Goal: Find specific page/section: Find specific page/section

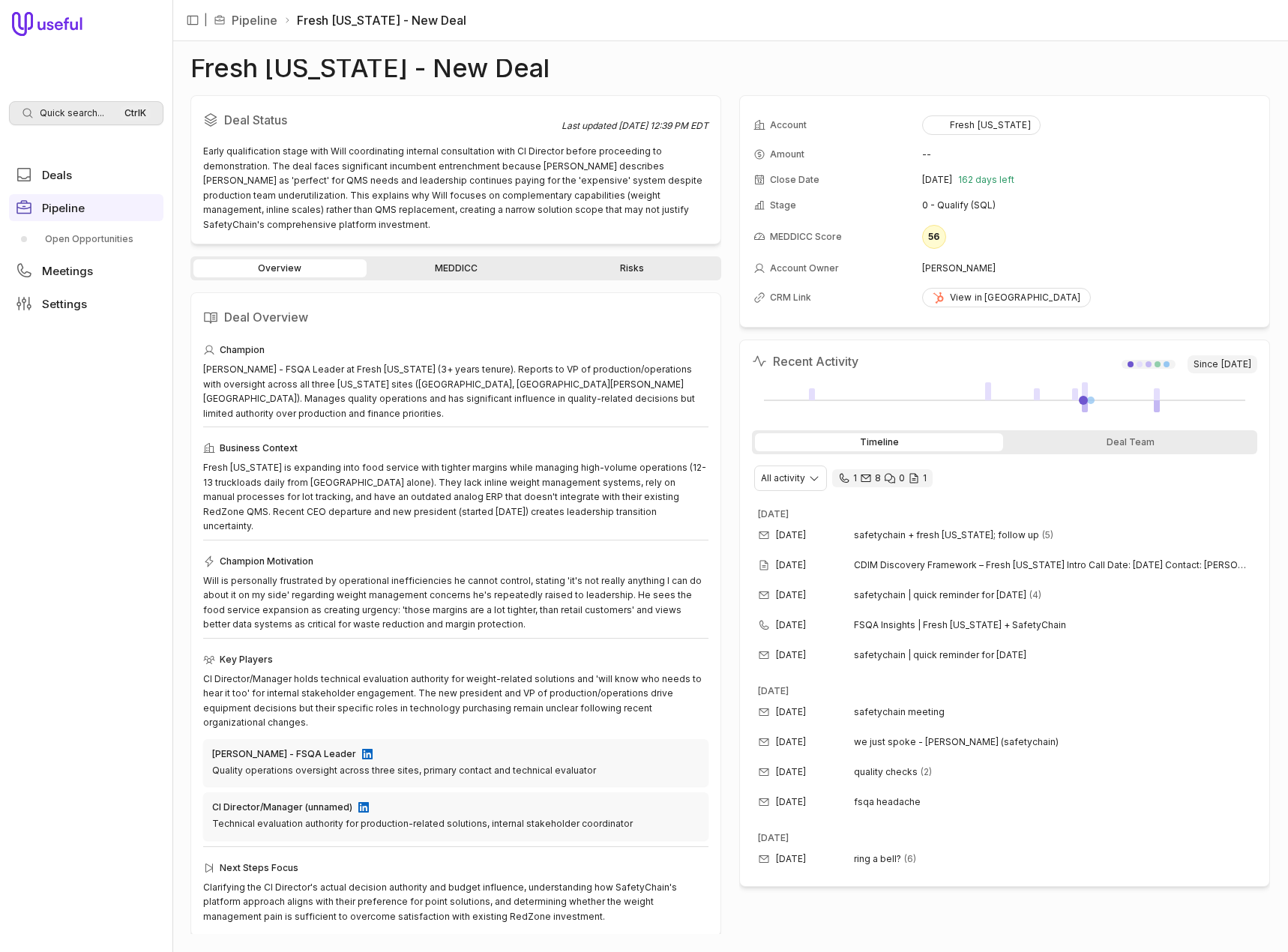
click at [79, 107] on div "Quick search... Ctrl K" at bounding box center [86, 113] width 155 height 24
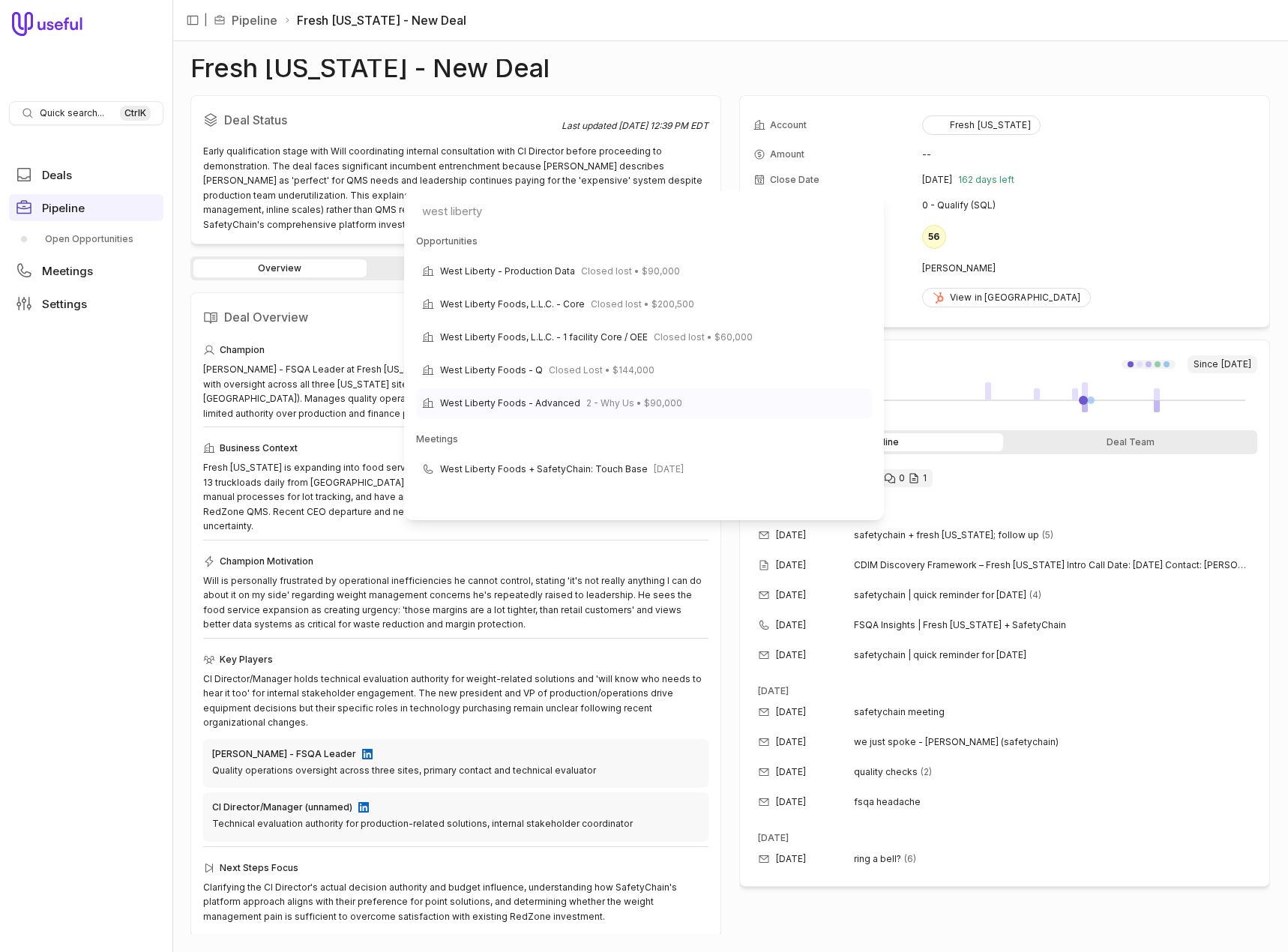
type input "west liberty"
click at [509, 401] on span "West Liberty Foods - Advanced" at bounding box center [510, 403] width 140 height 18
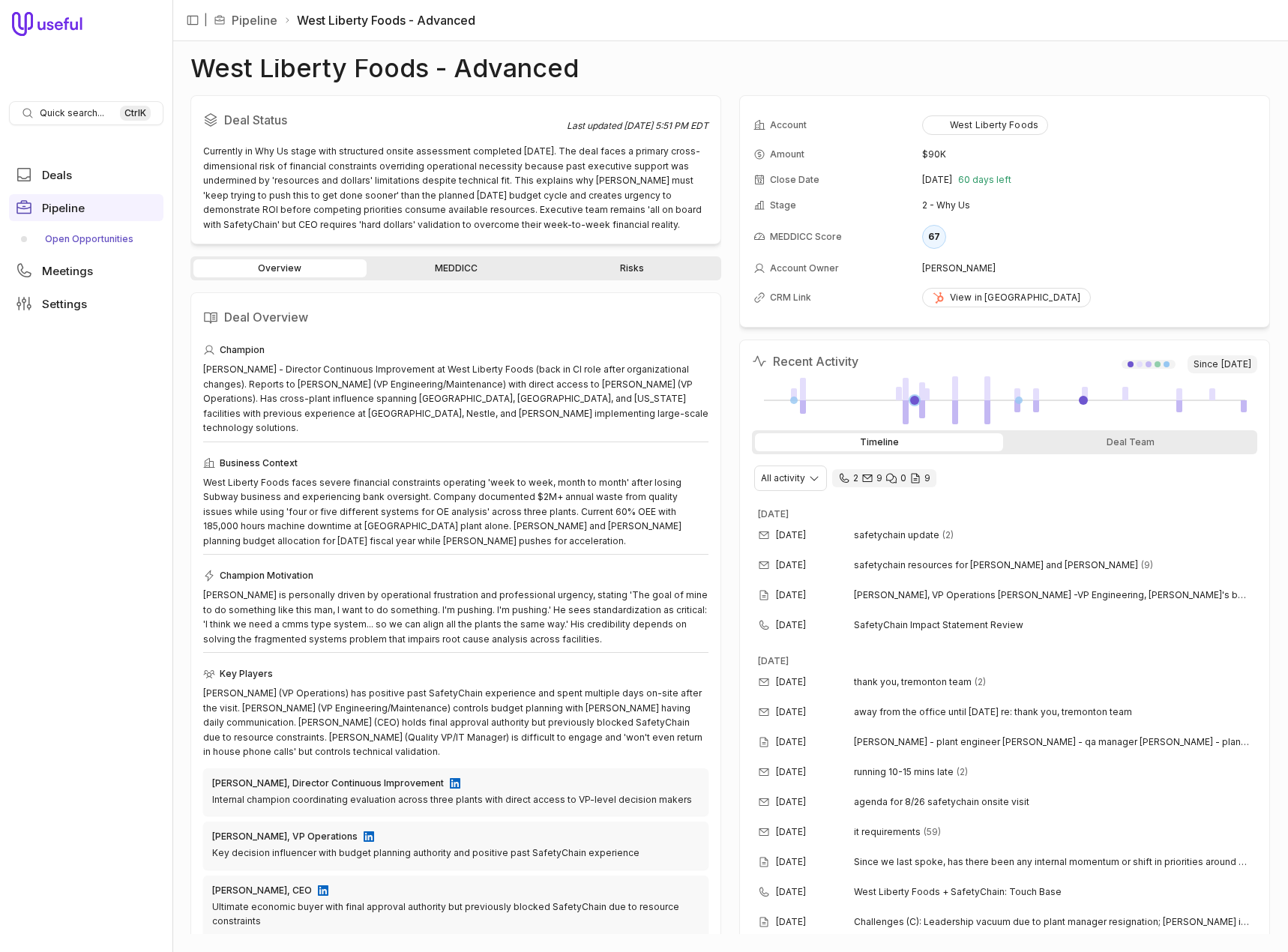
click at [90, 235] on link "Open Opportunities" at bounding box center [86, 239] width 155 height 24
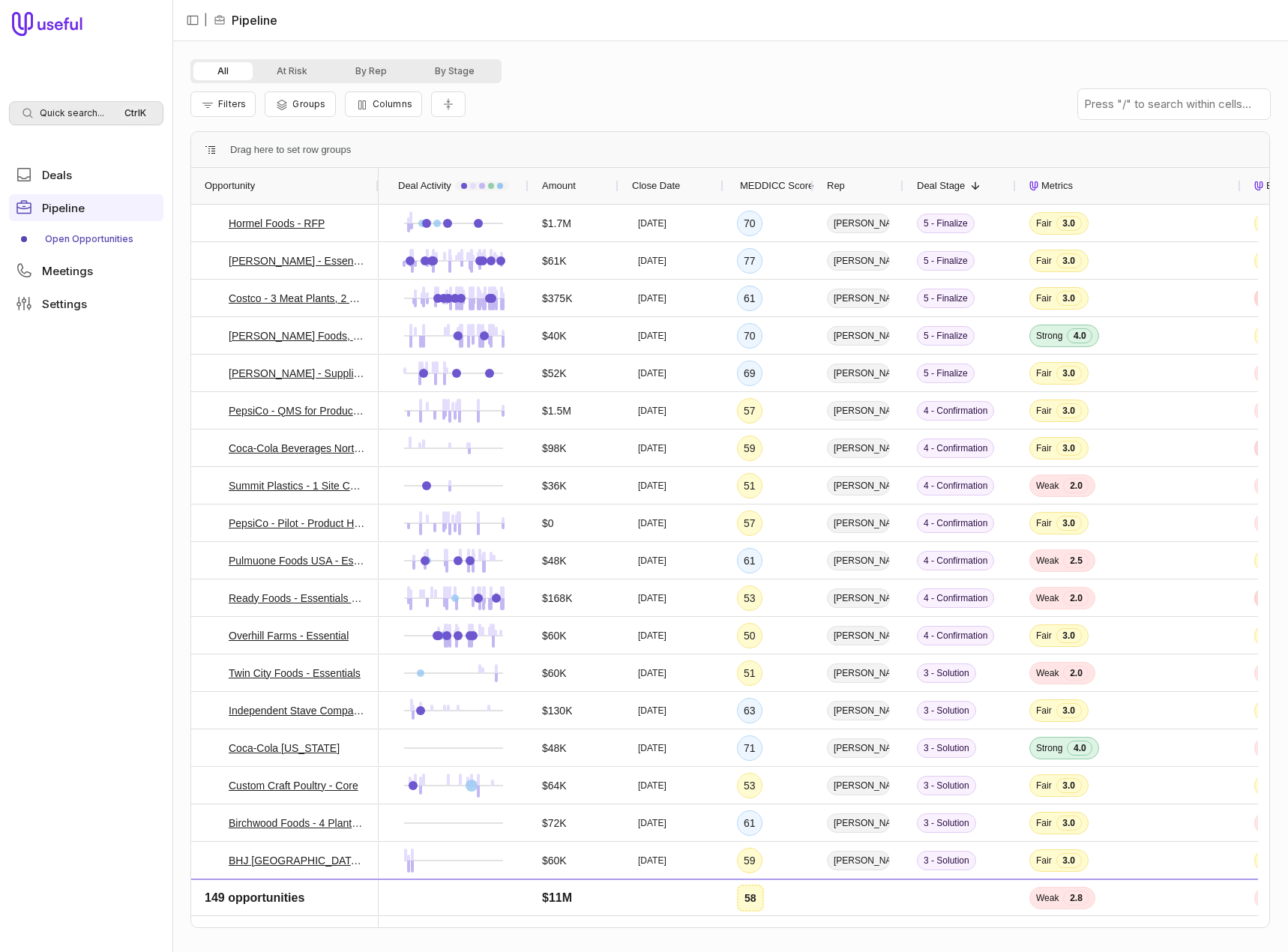
click at [49, 108] on span "Quick search..." at bounding box center [72, 112] width 64 height 12
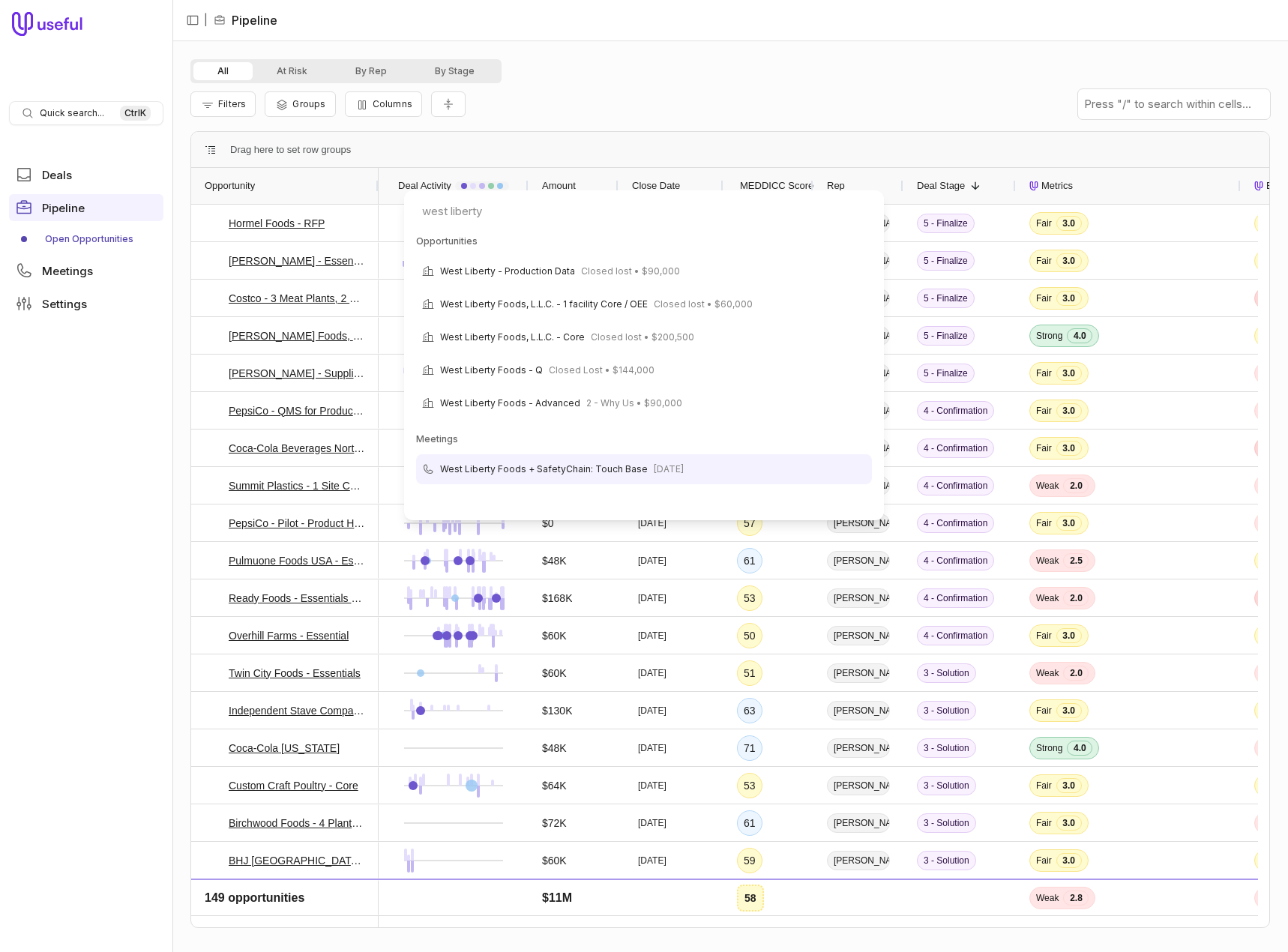
click at [450, 216] on input "west liberty" at bounding box center [644, 211] width 468 height 30
click at [485, 211] on input "west liberty" at bounding box center [644, 211] width 468 height 30
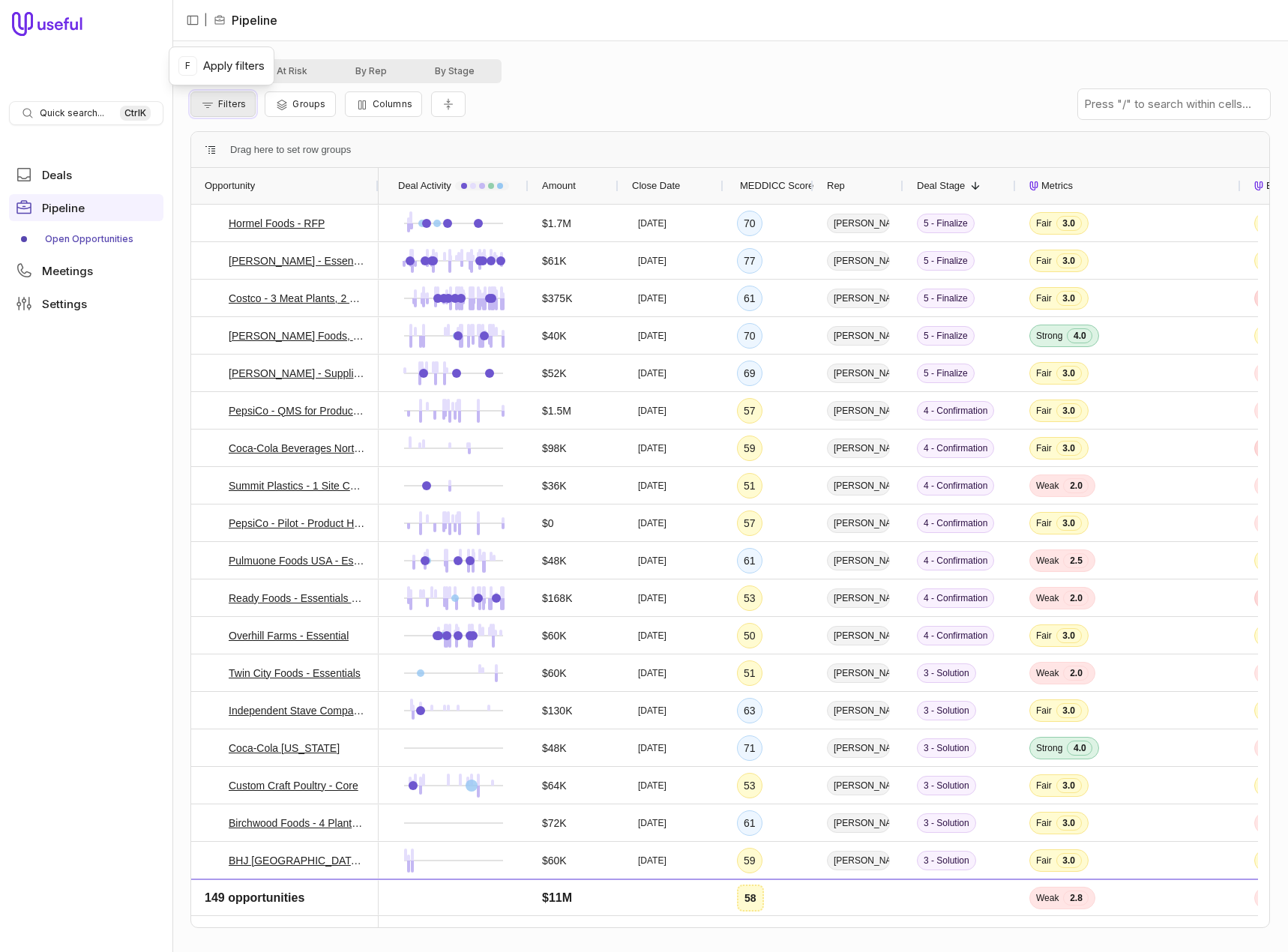
click at [239, 104] on span "Filters" at bounding box center [232, 104] width 27 height 11
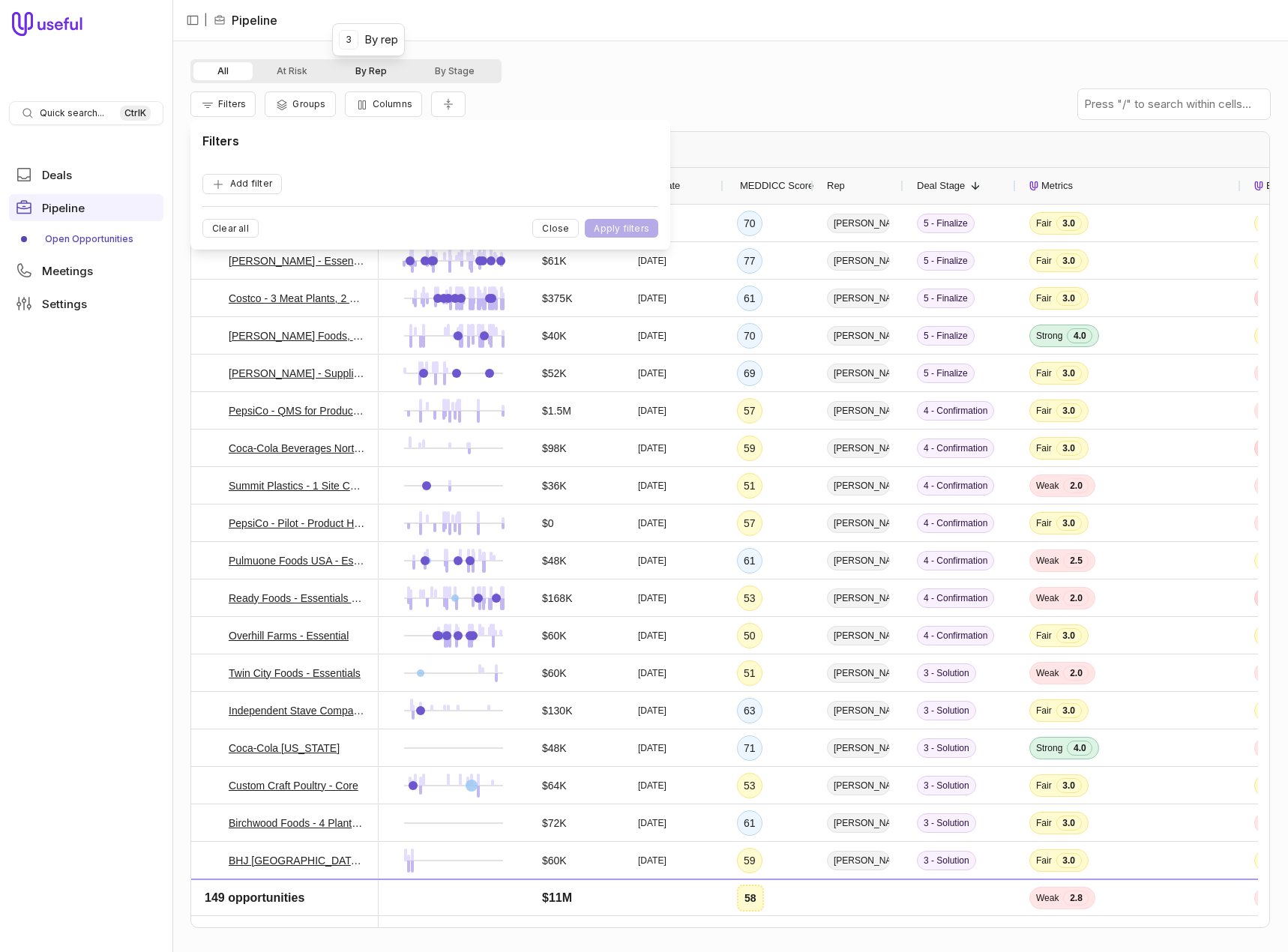
click at [360, 65] on button "By Rep" at bounding box center [371, 71] width 79 height 18
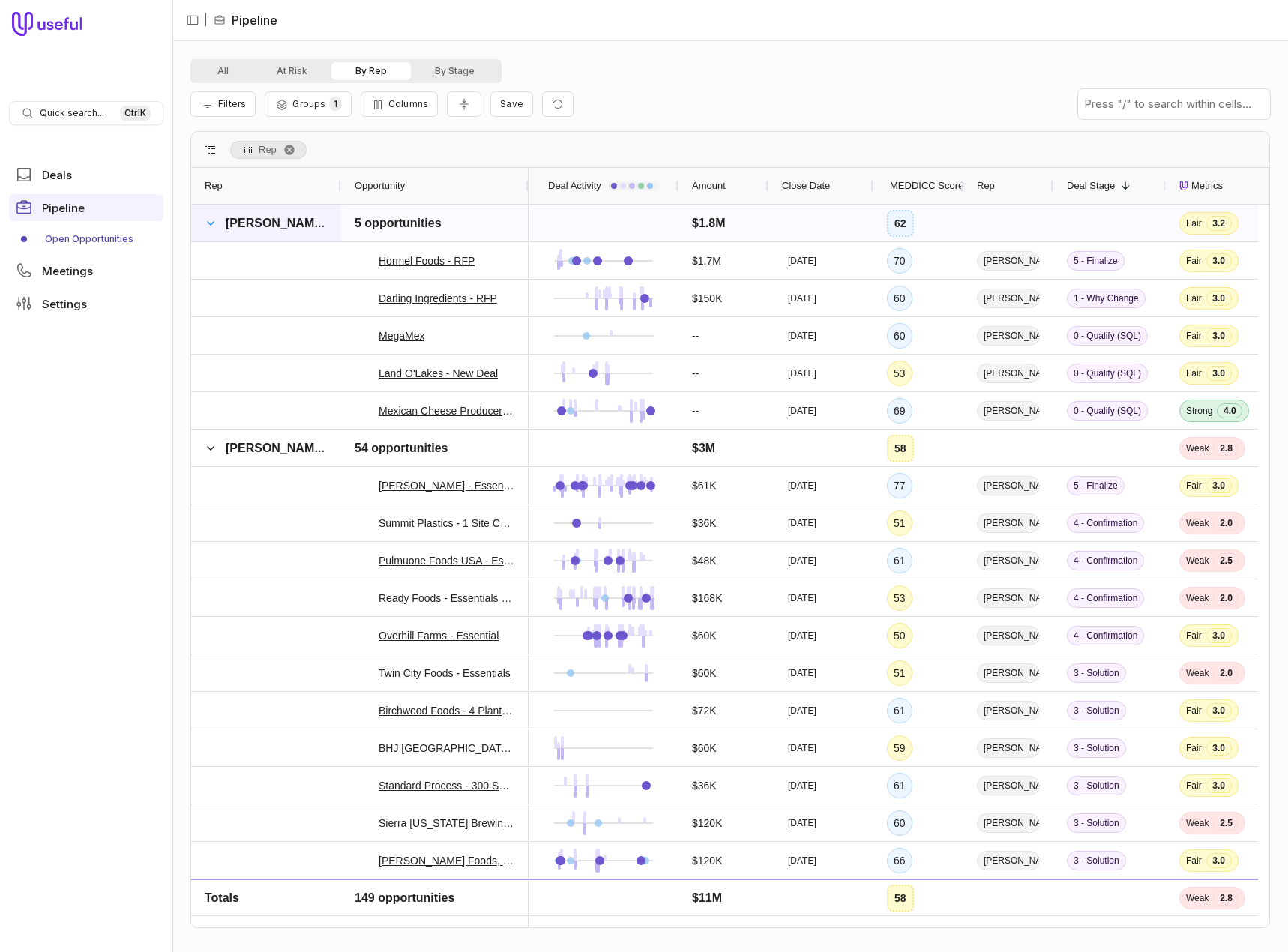
click at [214, 222] on span at bounding box center [210, 223] width 12 height 12
